Goal: Navigation & Orientation: Find specific page/section

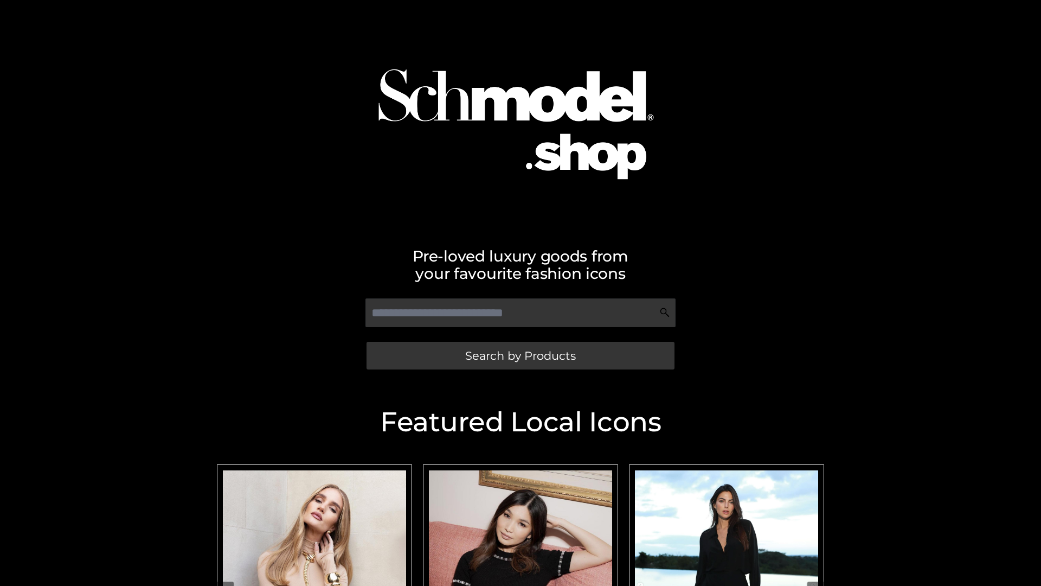
click at [520, 355] on span "Search by Products" at bounding box center [520, 355] width 111 height 11
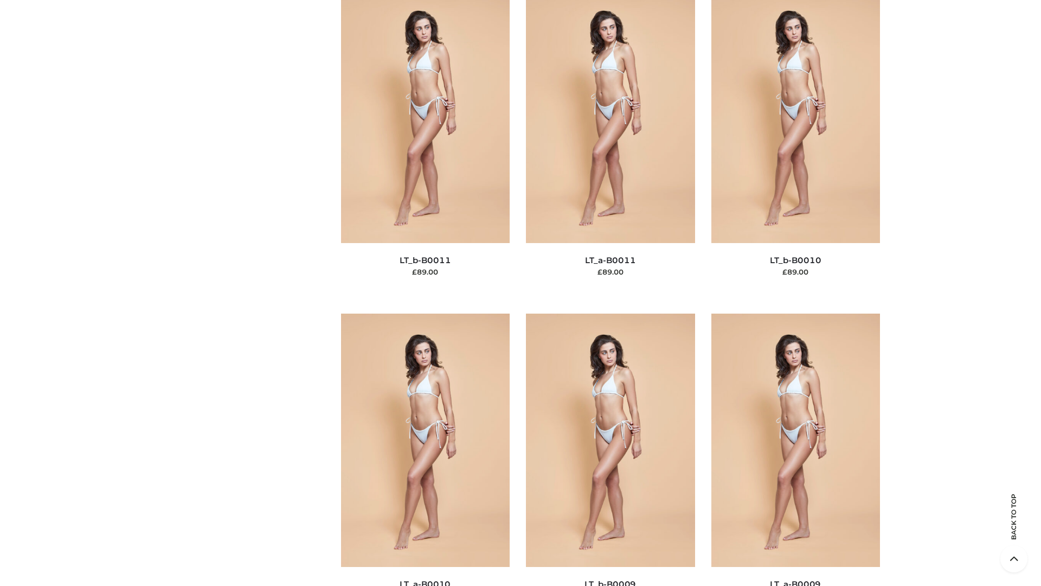
scroll to position [4871, 0]
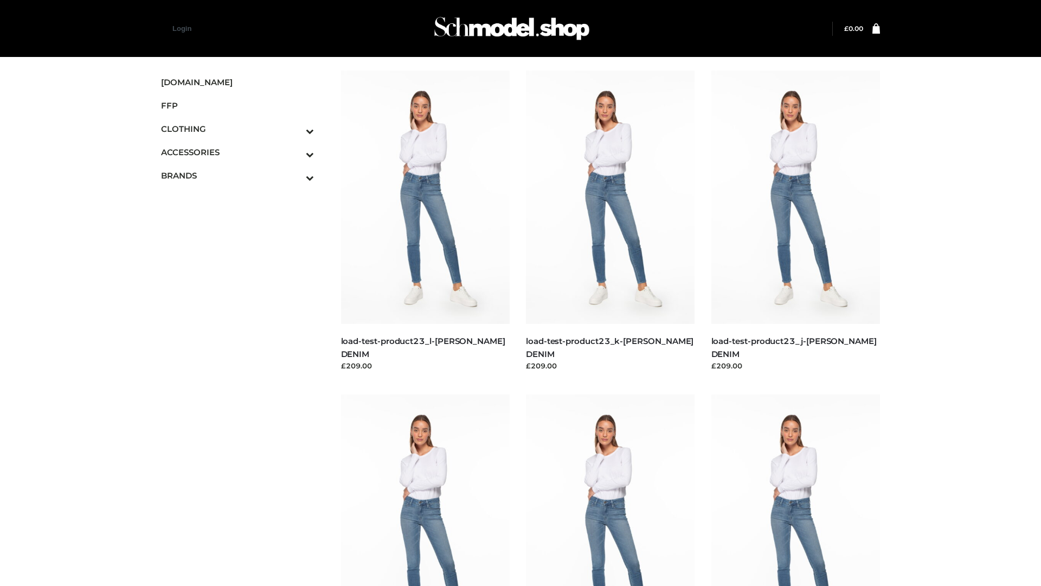
scroll to position [951, 0]
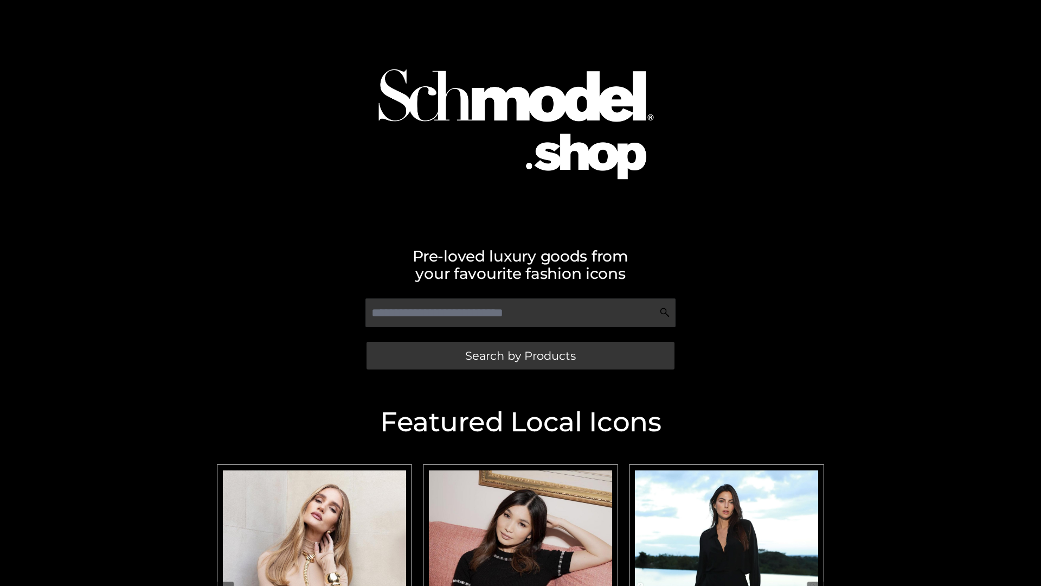
click at [520, 355] on span "Search by Products" at bounding box center [520, 355] width 111 height 11
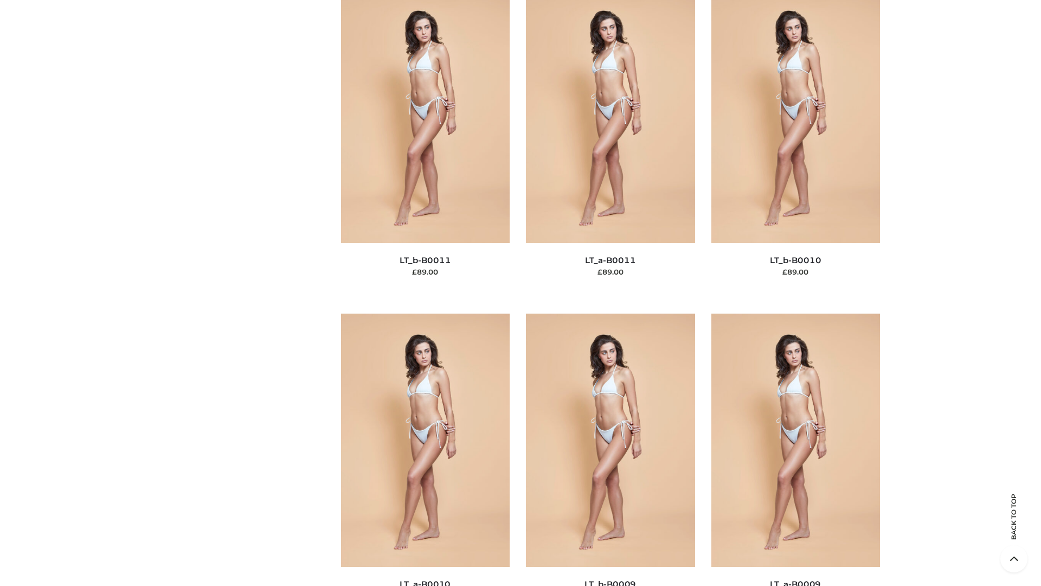
scroll to position [4871, 0]
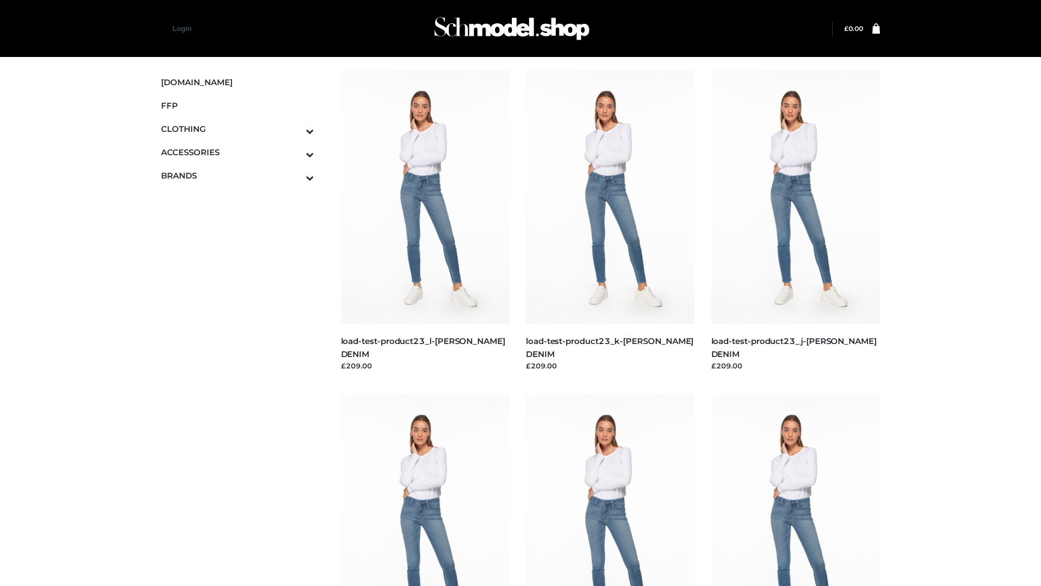
scroll to position [951, 0]
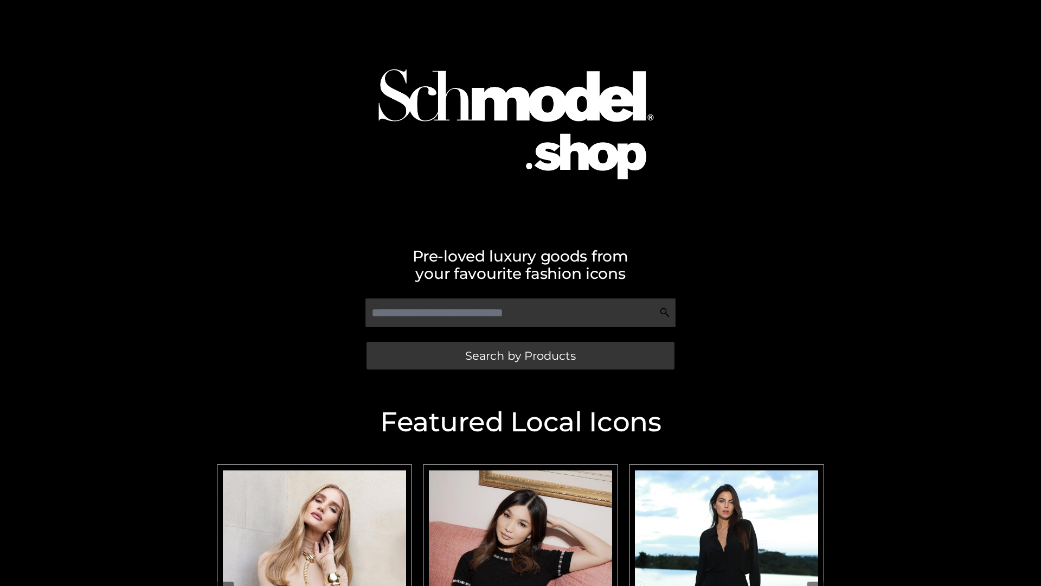
click at [520, 355] on span "Search by Products" at bounding box center [520, 355] width 111 height 11
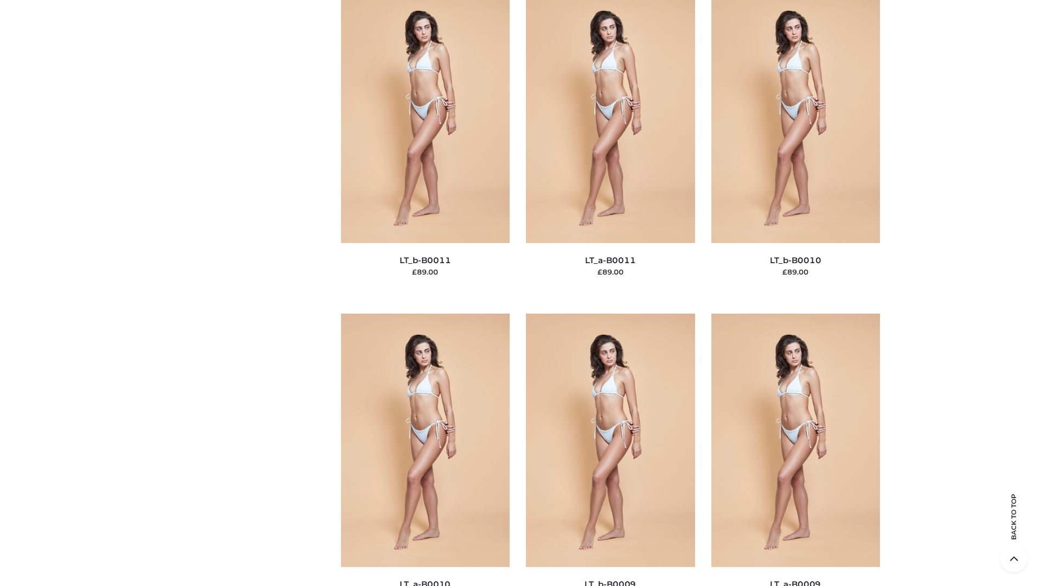
scroll to position [4871, 0]
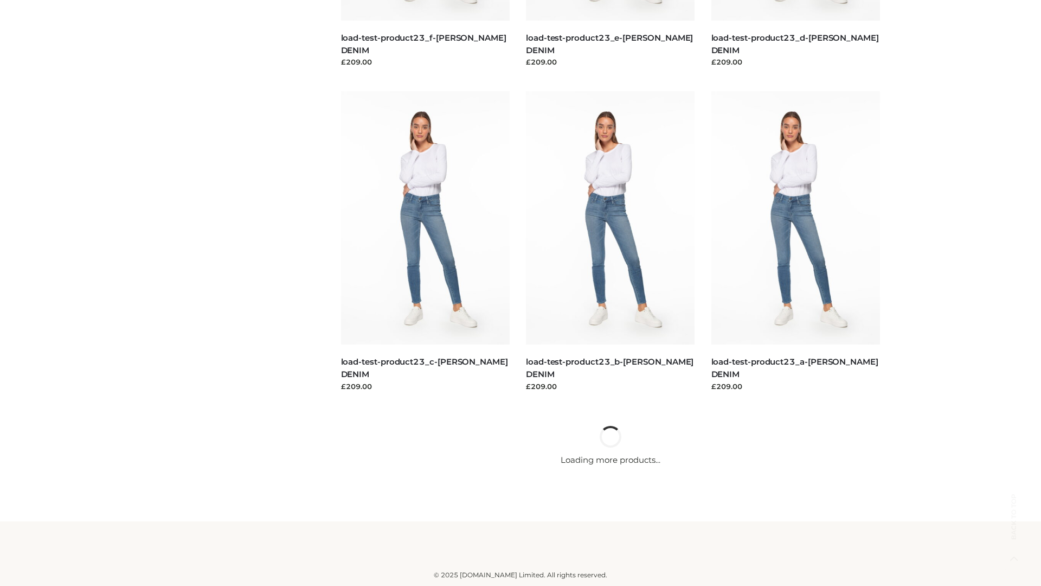
scroll to position [951, 0]
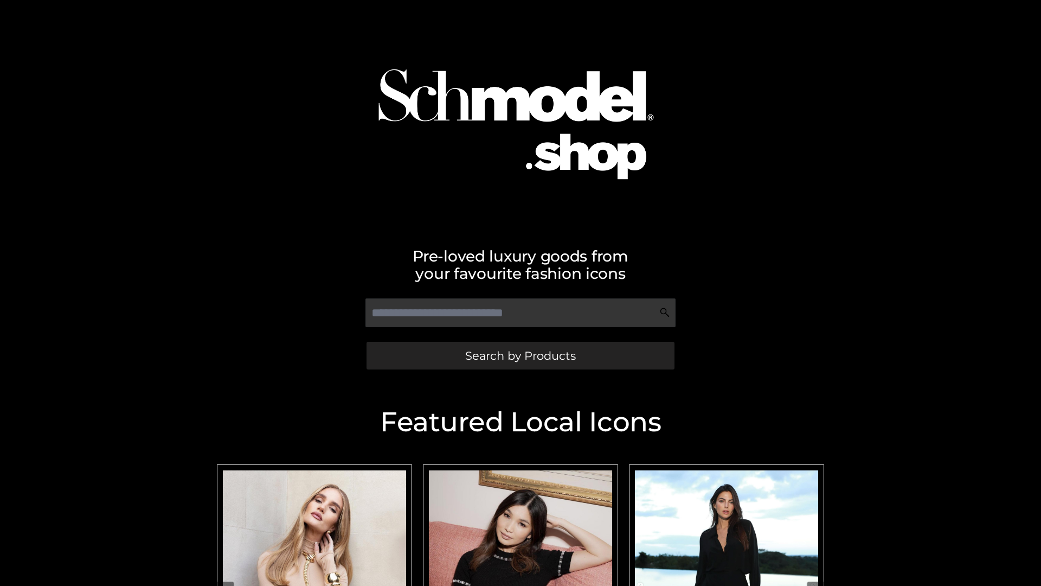
click at [520, 355] on span "Search by Products" at bounding box center [520, 355] width 111 height 11
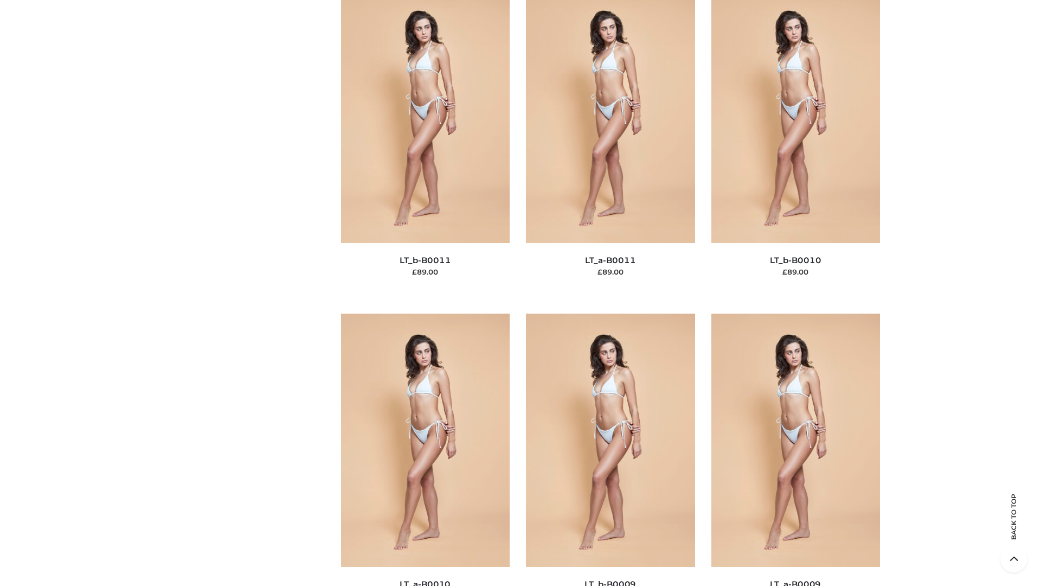
scroll to position [4871, 0]
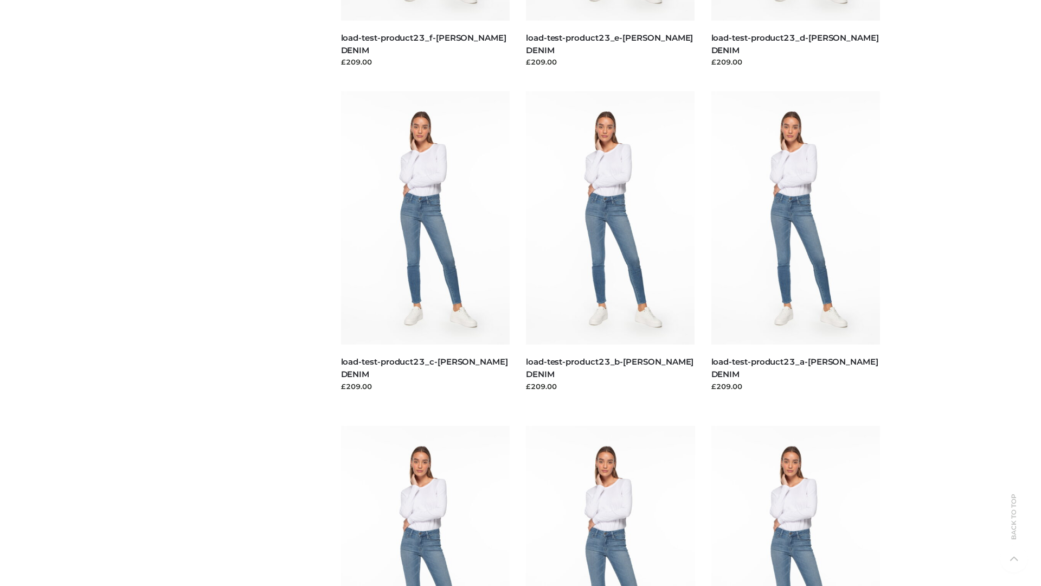
scroll to position [951, 0]
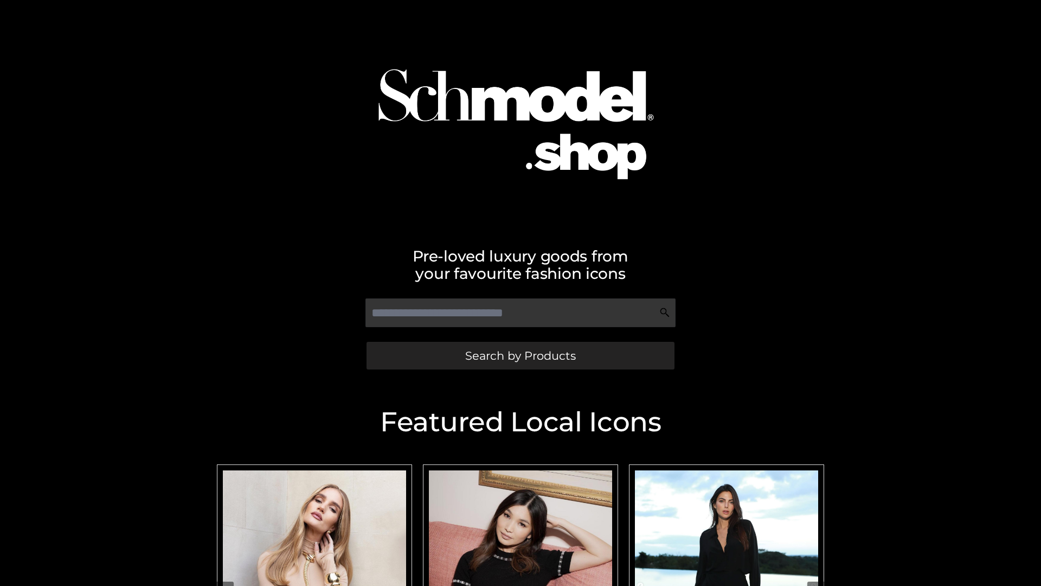
click at [520, 355] on span "Search by Products" at bounding box center [520, 355] width 111 height 11
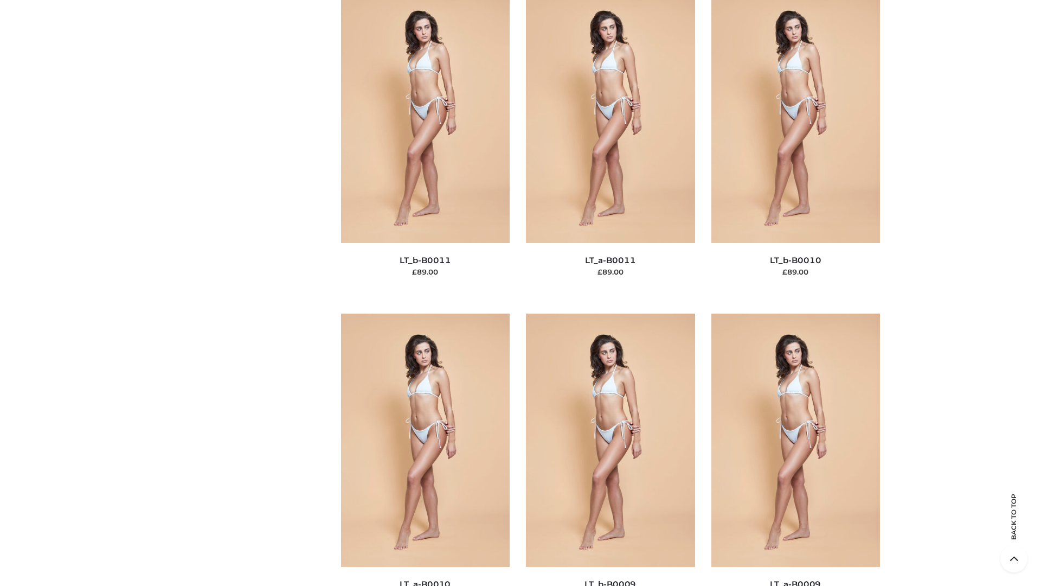
scroll to position [4871, 0]
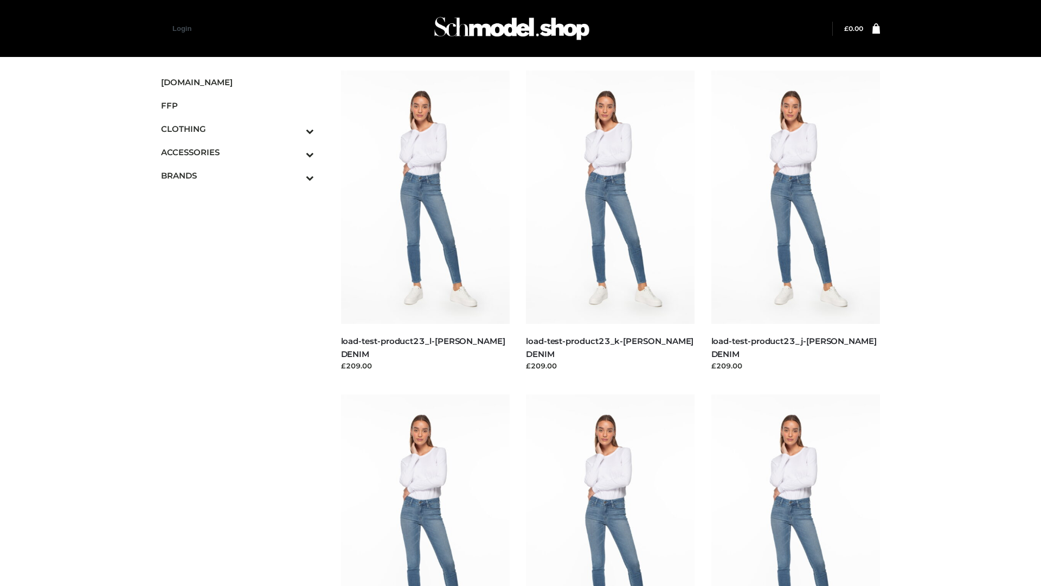
scroll to position [951, 0]
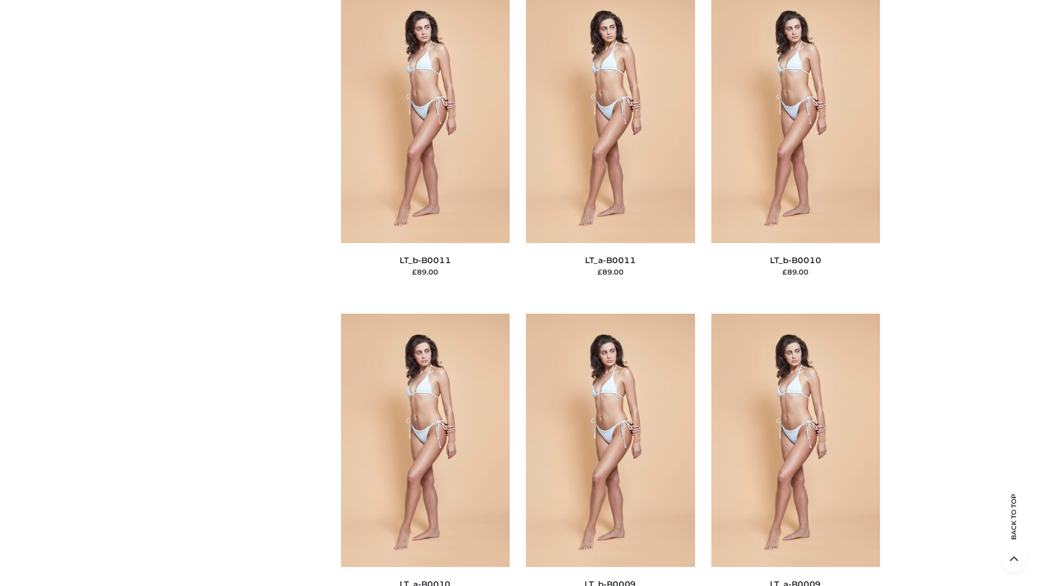
scroll to position [4871, 0]
